Goal: Task Accomplishment & Management: Understand process/instructions

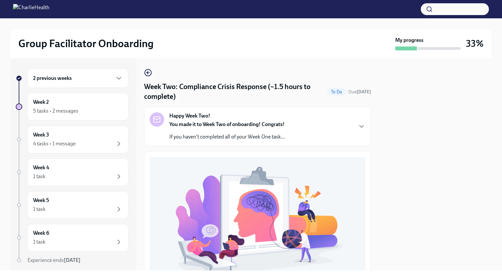
scroll to position [167, 0]
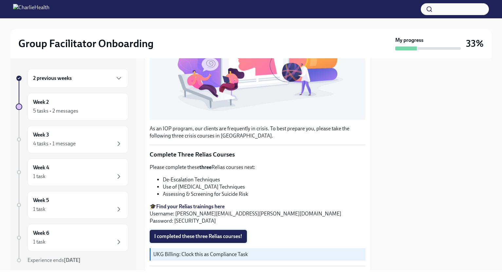
click at [182, 236] on span "I completed these three Relias courses!" at bounding box center [198, 236] width 88 height 7
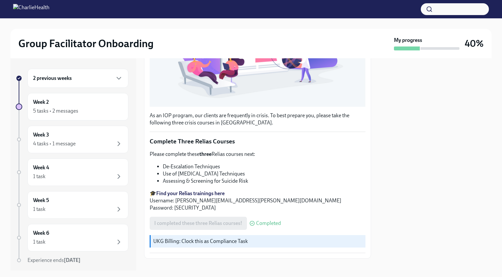
scroll to position [189, 0]
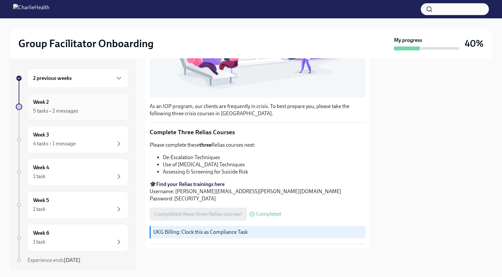
click at [78, 108] on div "5 tasks • 2 messages" at bounding box center [78, 111] width 90 height 8
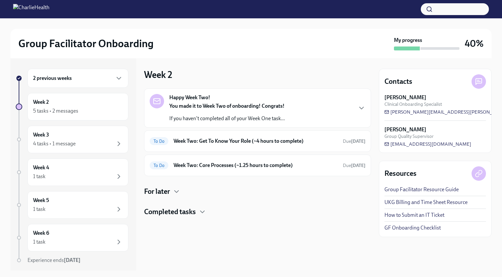
click at [350, 105] on div "Happy Week Two! You made it to Week Two of onboarding! Congrats! If you haven't…" at bounding box center [258, 108] width 216 height 28
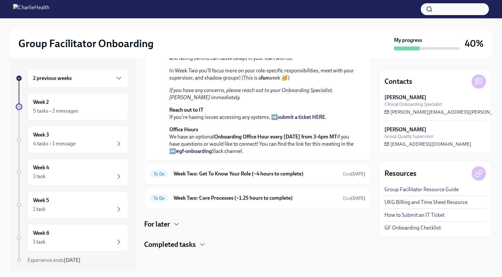
scroll to position [184, 0]
click at [326, 172] on h6 "Week Two: Get To Know Your Role (~4 hours to complete)" at bounding box center [255, 173] width 164 height 7
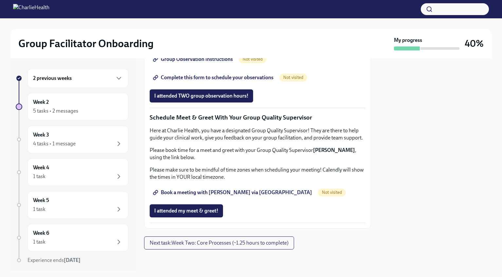
scroll to position [481, 0]
click at [195, 63] on span "Group Observation Instructions" at bounding box center [193, 59] width 79 height 7
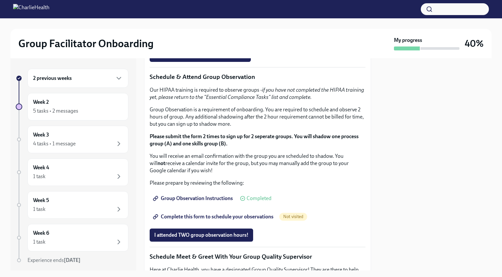
scroll to position [309, 0]
drag, startPoint x: 324, startPoint y: 123, endPoint x: 211, endPoint y: 123, distance: 112.9
copy p "[URL][DOMAIN_NAME][PERSON_NAME]"
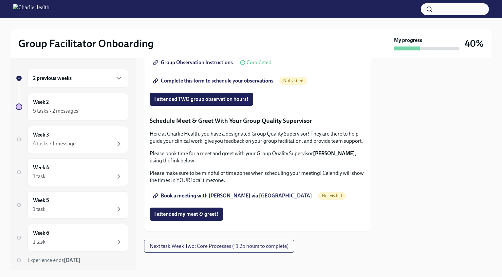
scroll to position [445, 0]
click at [262, 84] on span "Complete this form to schedule your observations" at bounding box center [213, 80] width 119 height 7
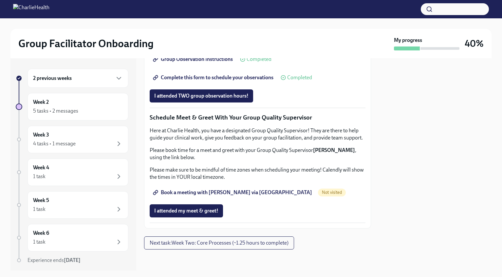
scroll to position [590, 0]
click at [242, 196] on span "Book a meeting with [PERSON_NAME] via [GEOGRAPHIC_DATA]" at bounding box center [233, 192] width 158 height 7
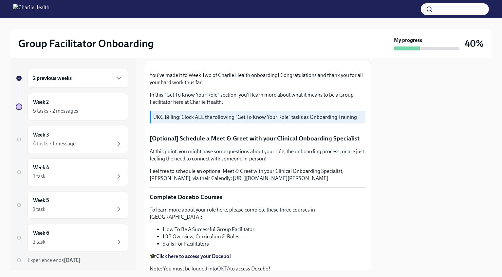
scroll to position [0, 0]
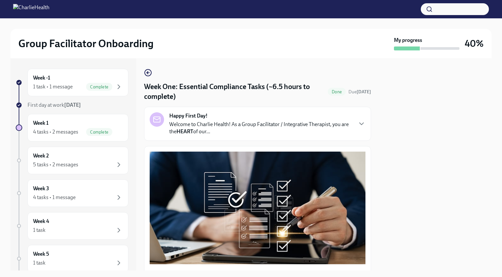
scroll to position [147, 0]
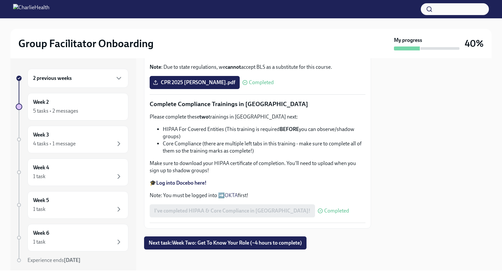
scroll to position [373, 0]
click at [217, 243] on span "Next task : Week Two: Get To Know Your Role (~4 hours to complete)" at bounding box center [225, 243] width 153 height 7
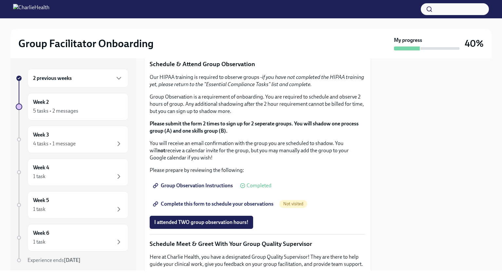
scroll to position [348, 0]
